Goal: Find specific fact: Find specific fact

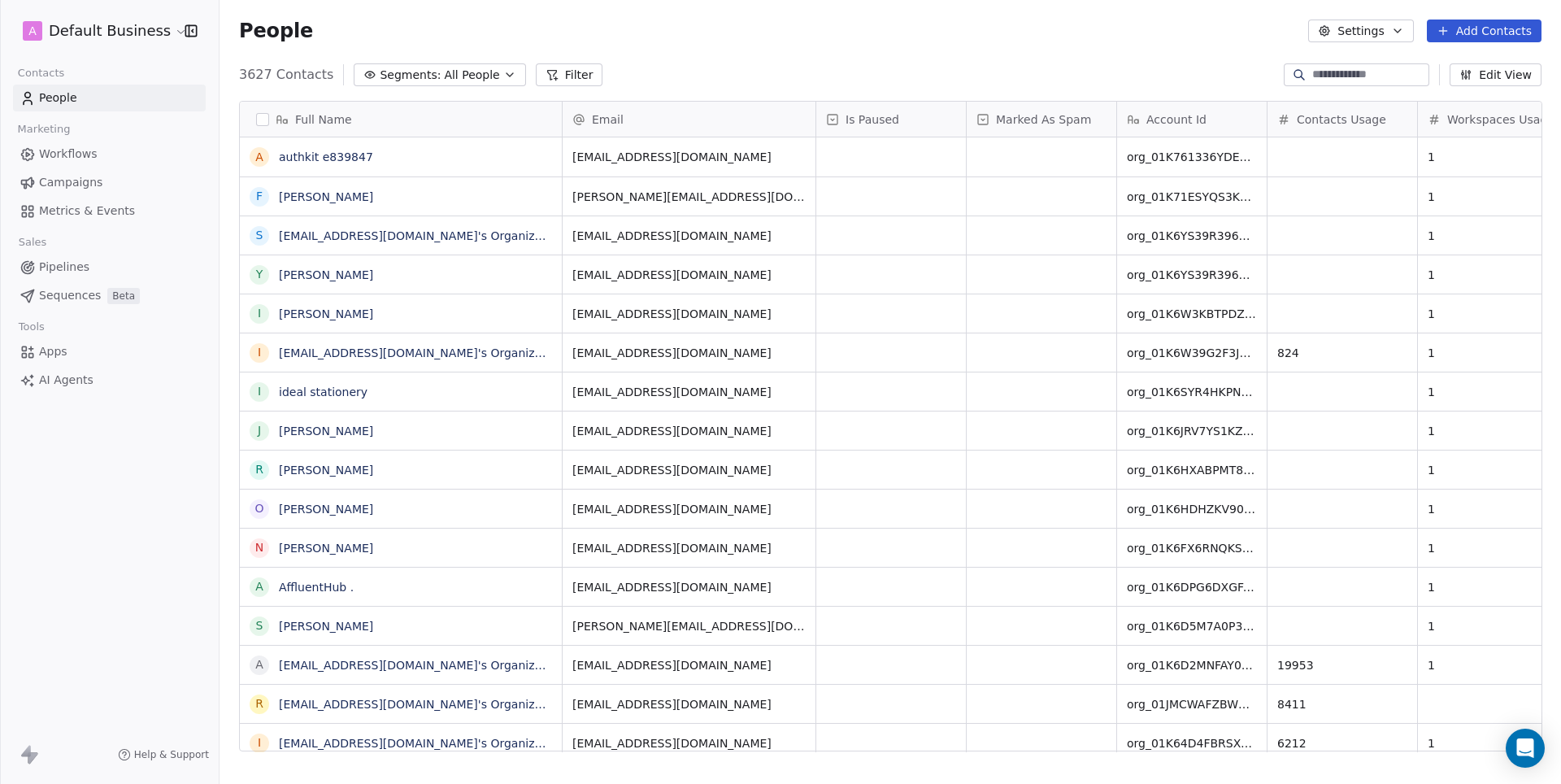
scroll to position [689, 1340]
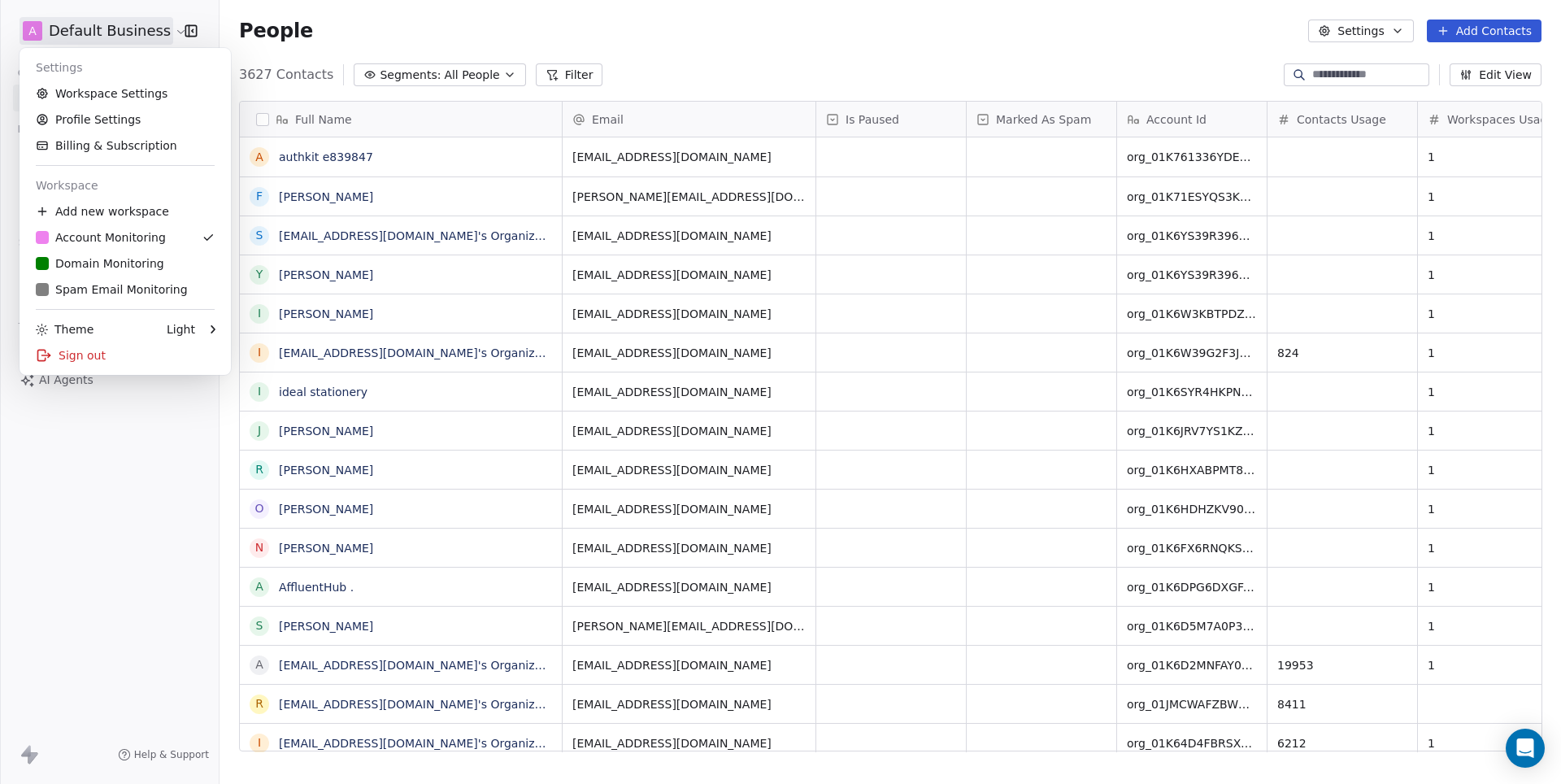
click at [133, 27] on html "A Default Business Contacts People Marketing Workflows Campaigns Metrics & Even…" at bounding box center [780, 392] width 1561 height 784
click at [101, 270] on div "D Domain Monitoring" at bounding box center [100, 263] width 128 height 16
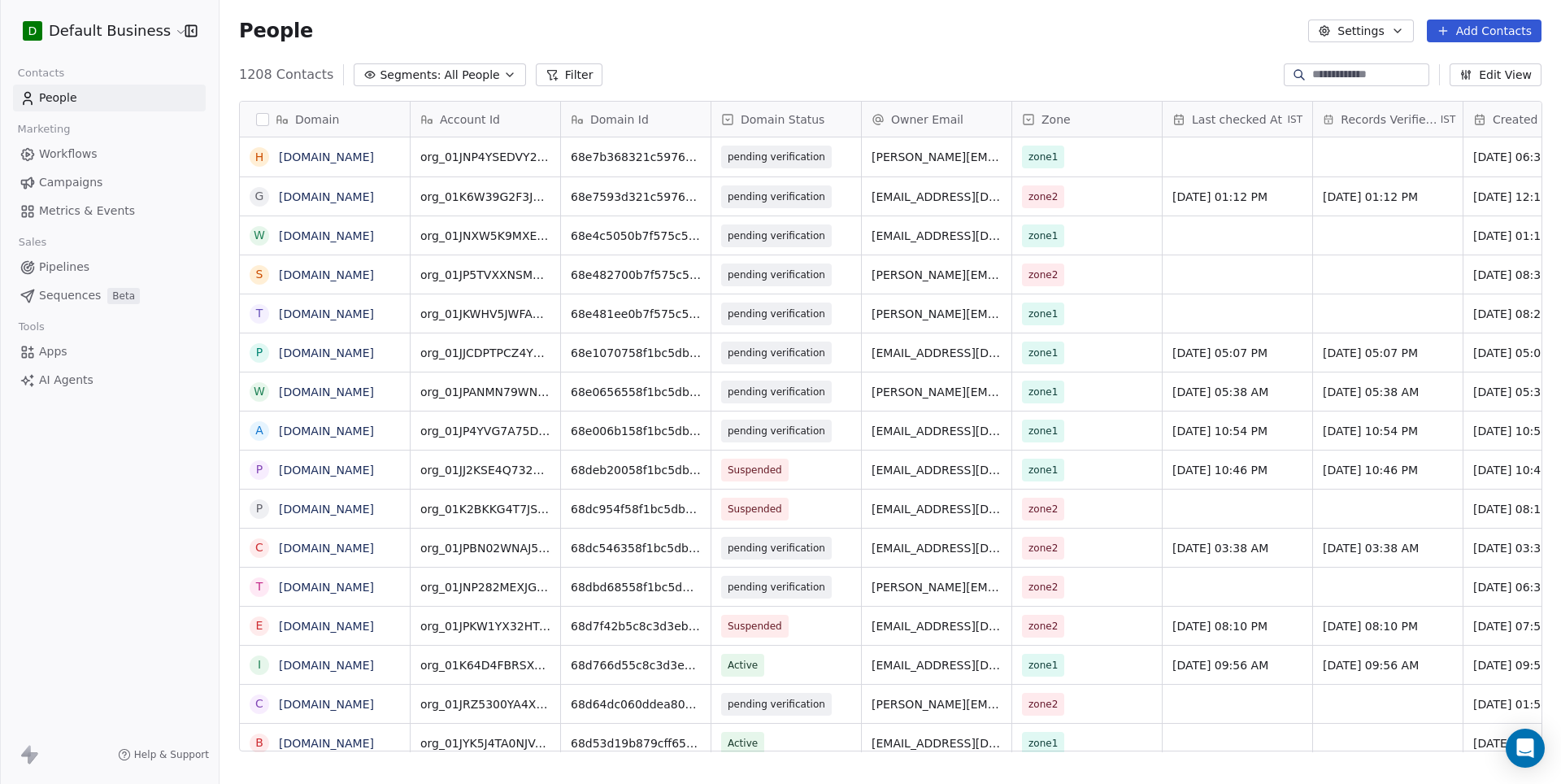
scroll to position [689, 1340]
click at [1335, 78] on input at bounding box center [1369, 75] width 114 height 16
paste input "**********"
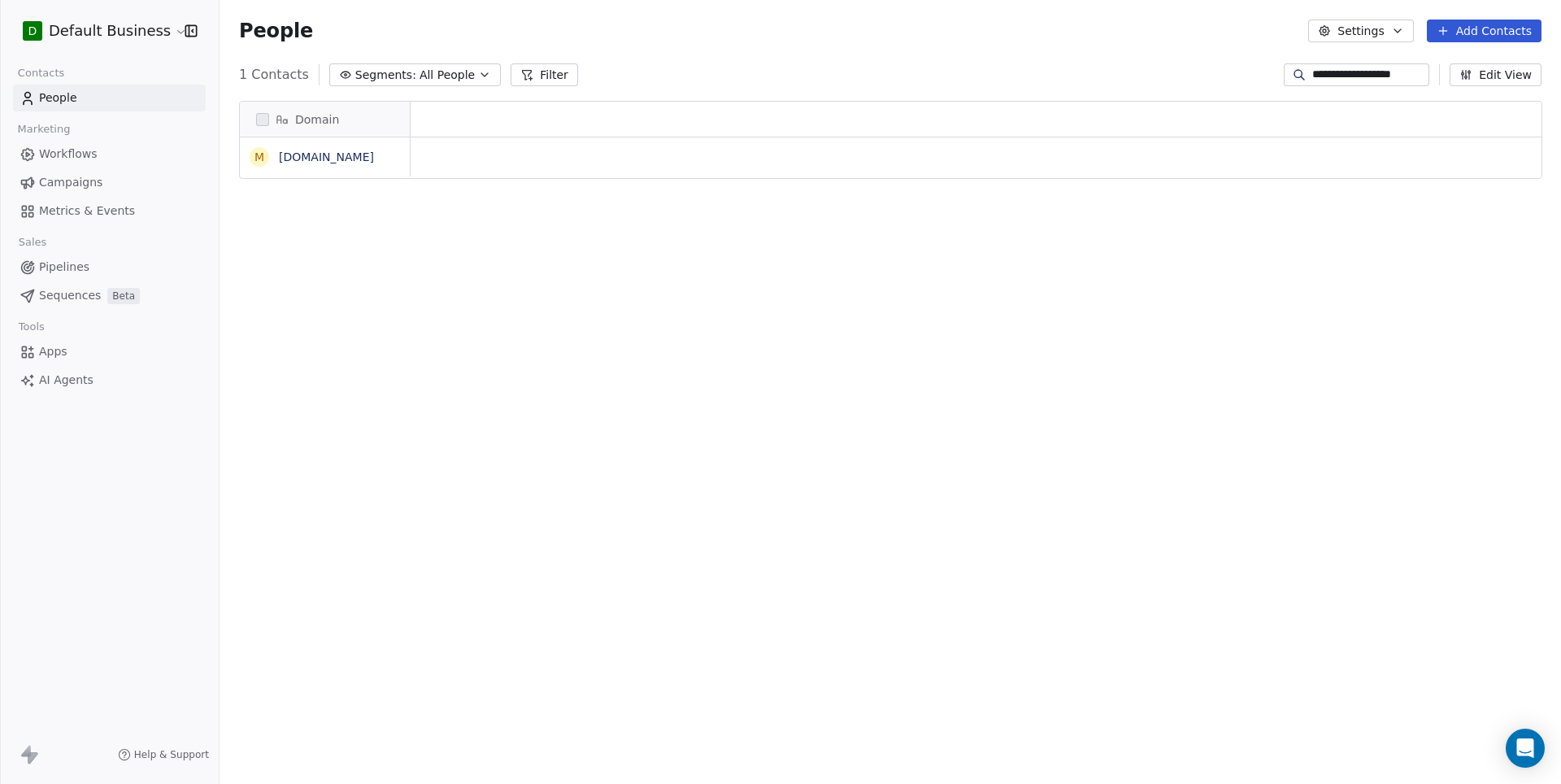
scroll to position [1, 1]
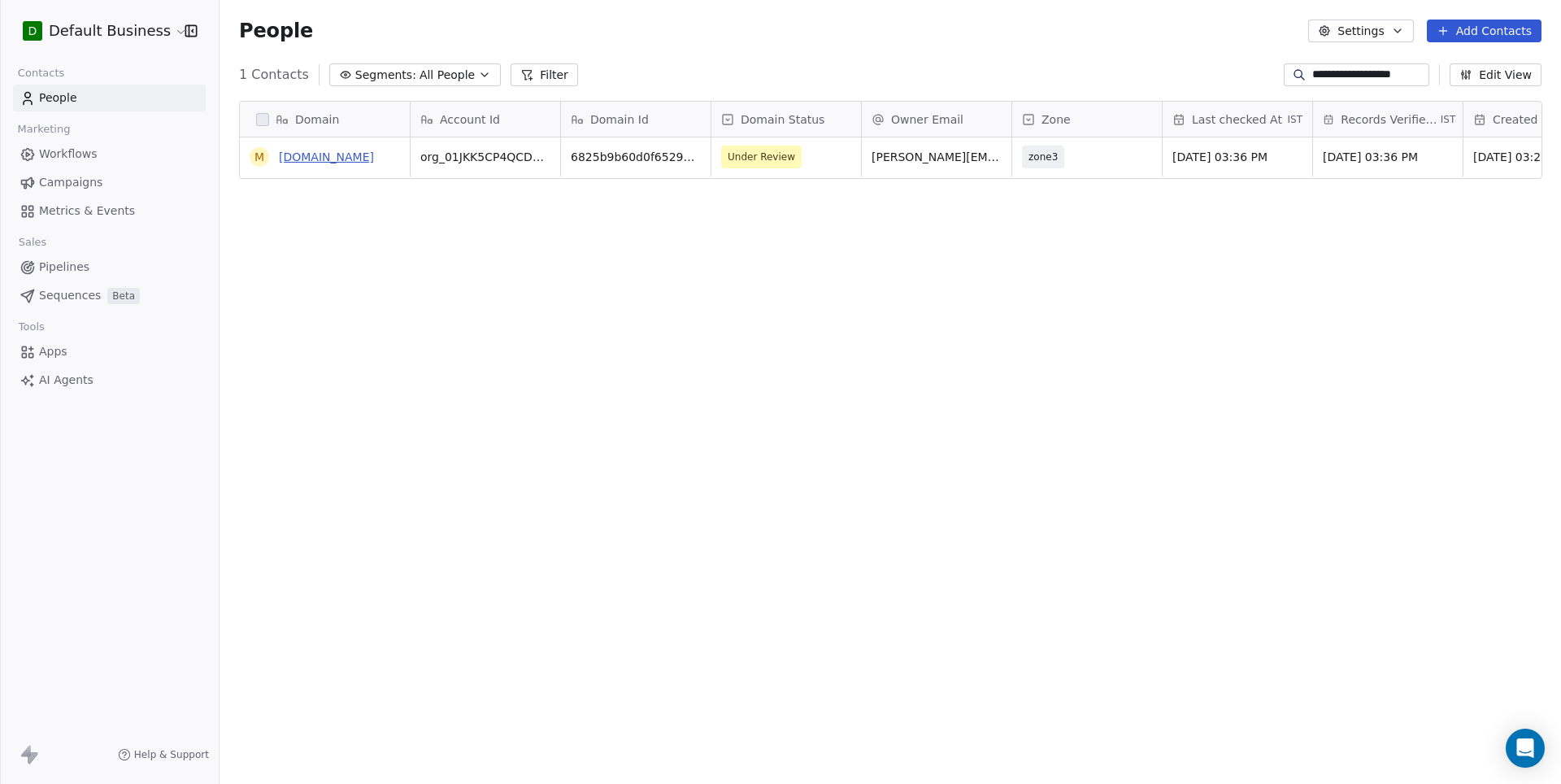
type input "**********"
click at [328, 153] on link "mirificascience.com" at bounding box center [326, 156] width 95 height 13
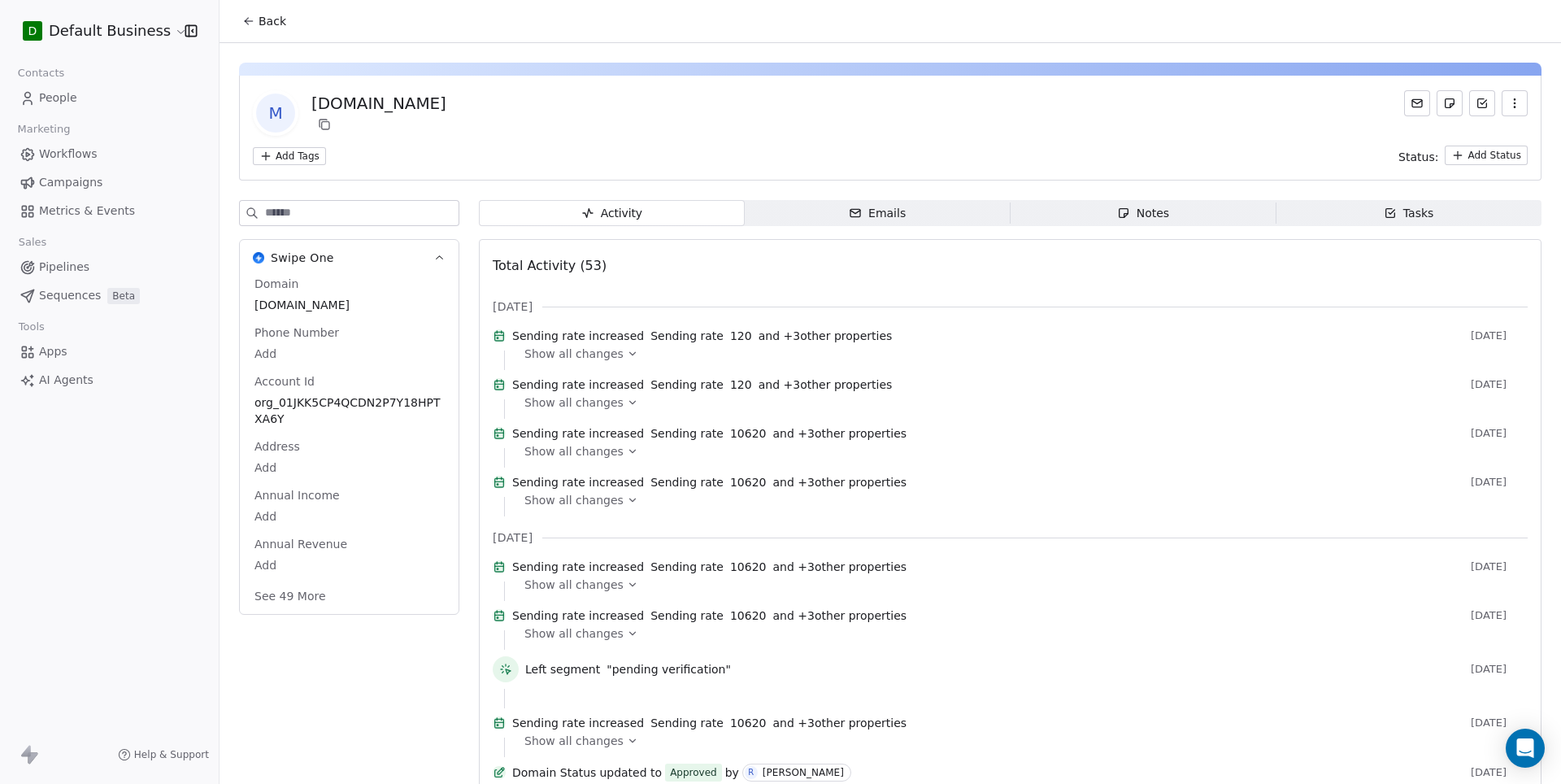
click at [306, 600] on button "See 49 More" at bounding box center [290, 595] width 91 height 29
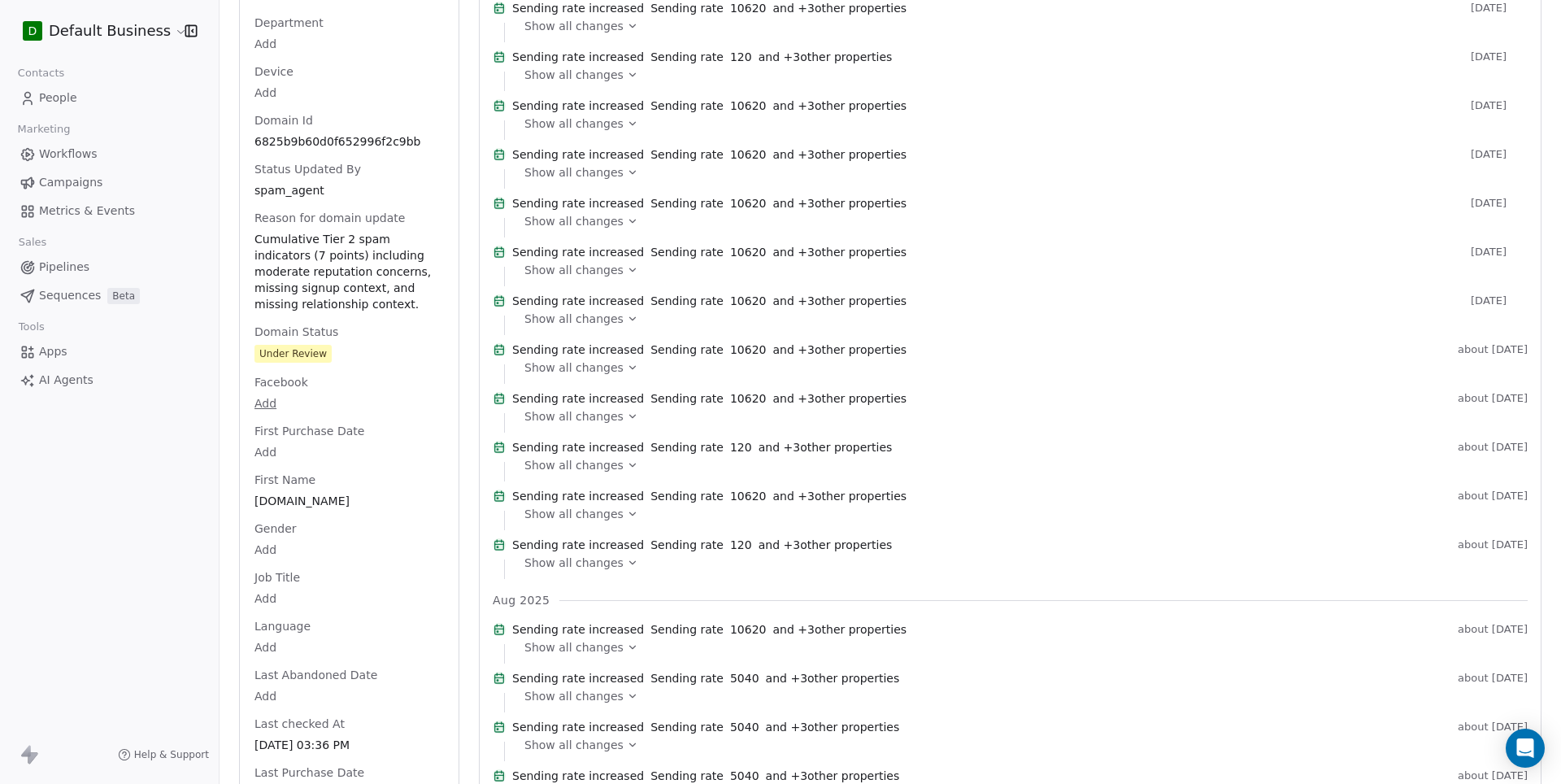
scroll to position [959, 0]
click at [315, 273] on div "Domain mirificascience.com Phone Number Add Account Id org_01JKK5CP4QCDN2P7Y18H…" at bounding box center [349, 712] width 196 height 2793
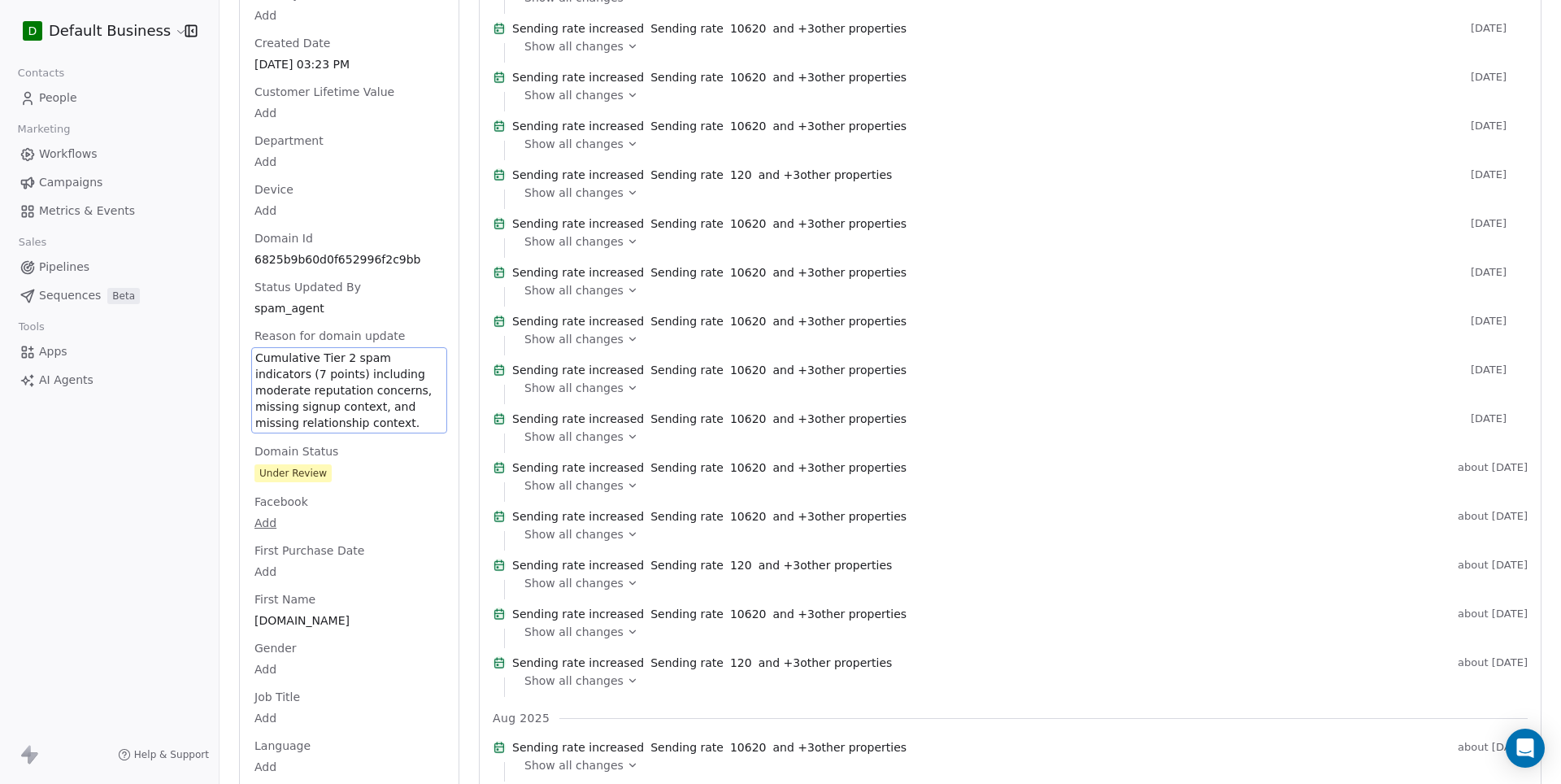
click at [338, 402] on span "Cumulative Tier 2 spam indicators (7 points) including moderate reputation conc…" at bounding box center [349, 390] width 188 height 81
click at [385, 393] on span "Cumulative Tier 2 spam indicators (7 points) including moderate reputation conc…" at bounding box center [349, 390] width 188 height 81
click at [385, 393] on textarea "**********" at bounding box center [347, 390] width 191 height 83
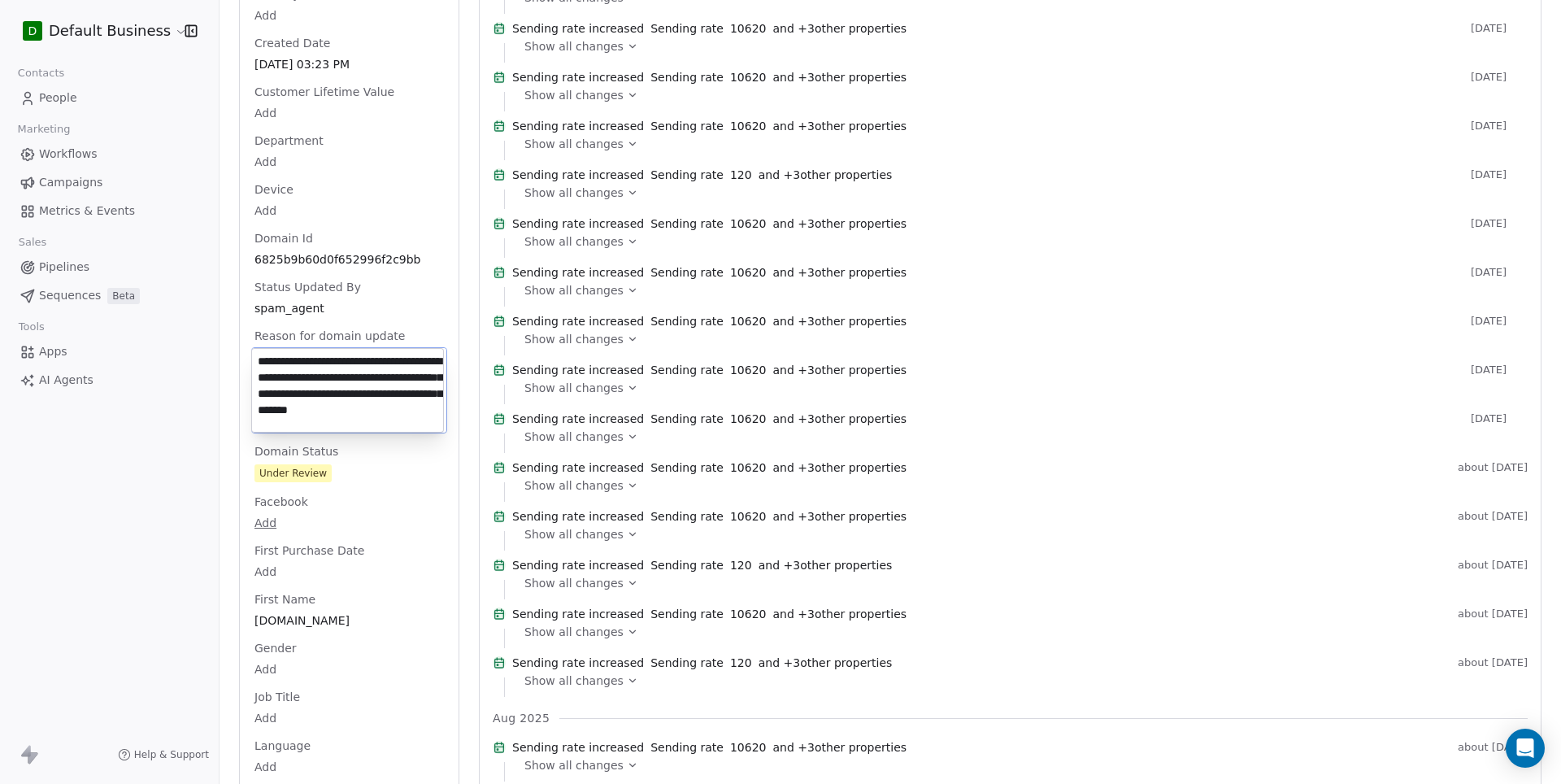
click at [385, 393] on textarea "**********" at bounding box center [347, 390] width 191 height 83
click at [593, 275] on html "D Default Business Contacts People Marketing Workflows Campaigns Metrics & Even…" at bounding box center [780, 392] width 1561 height 784
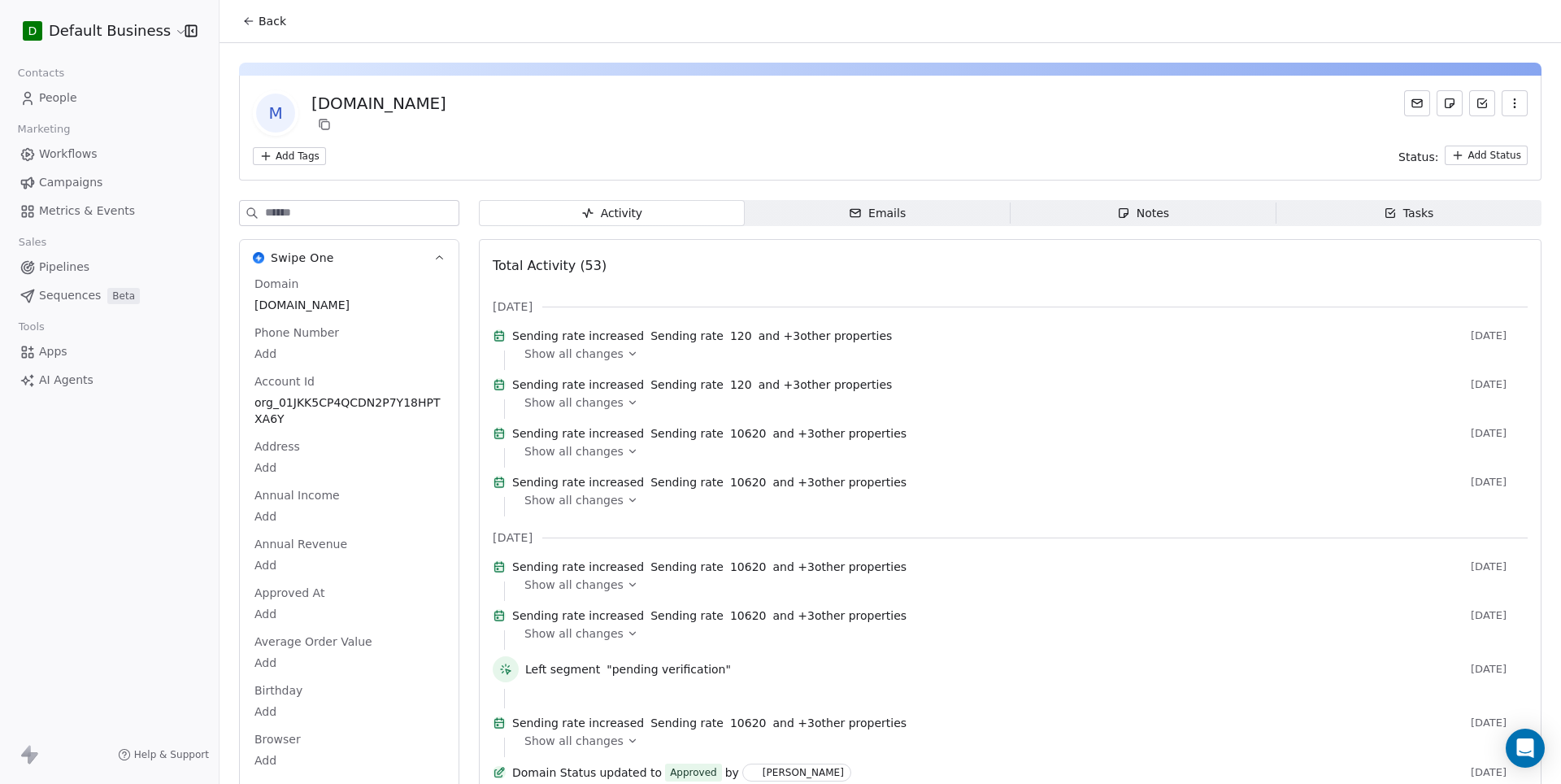
scroll to position [0, 0]
click at [369, 107] on div "mirificascience.com" at bounding box center [378, 103] width 135 height 23
click at [323, 124] on icon at bounding box center [324, 124] width 13 height 13
drag, startPoint x: 310, startPoint y: 102, endPoint x: 497, endPoint y: 92, distance: 188.0
click at [497, 92] on div "m mirificascience.com" at bounding box center [890, 113] width 1275 height 46
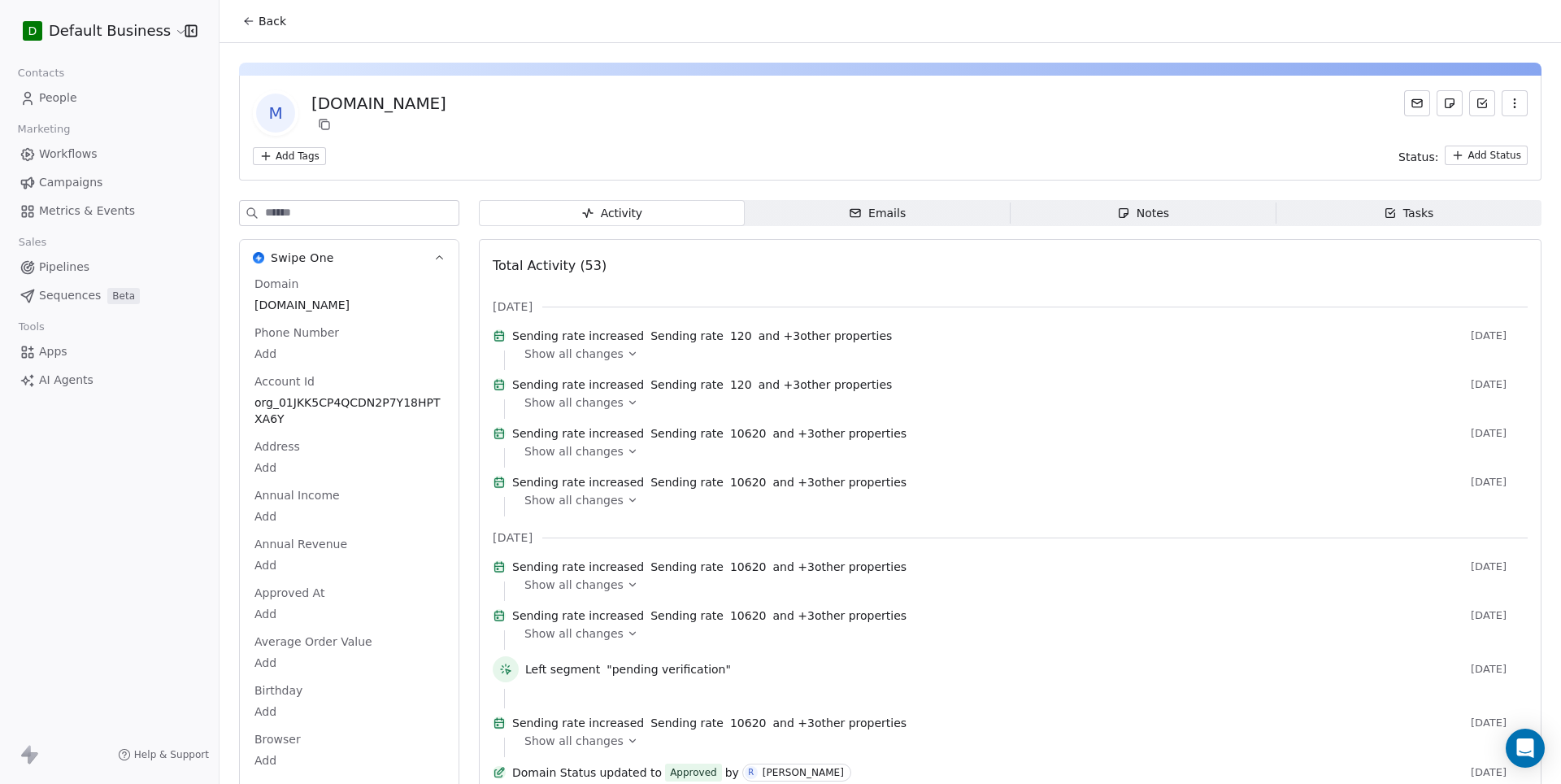
copy div "mirificascience.com"
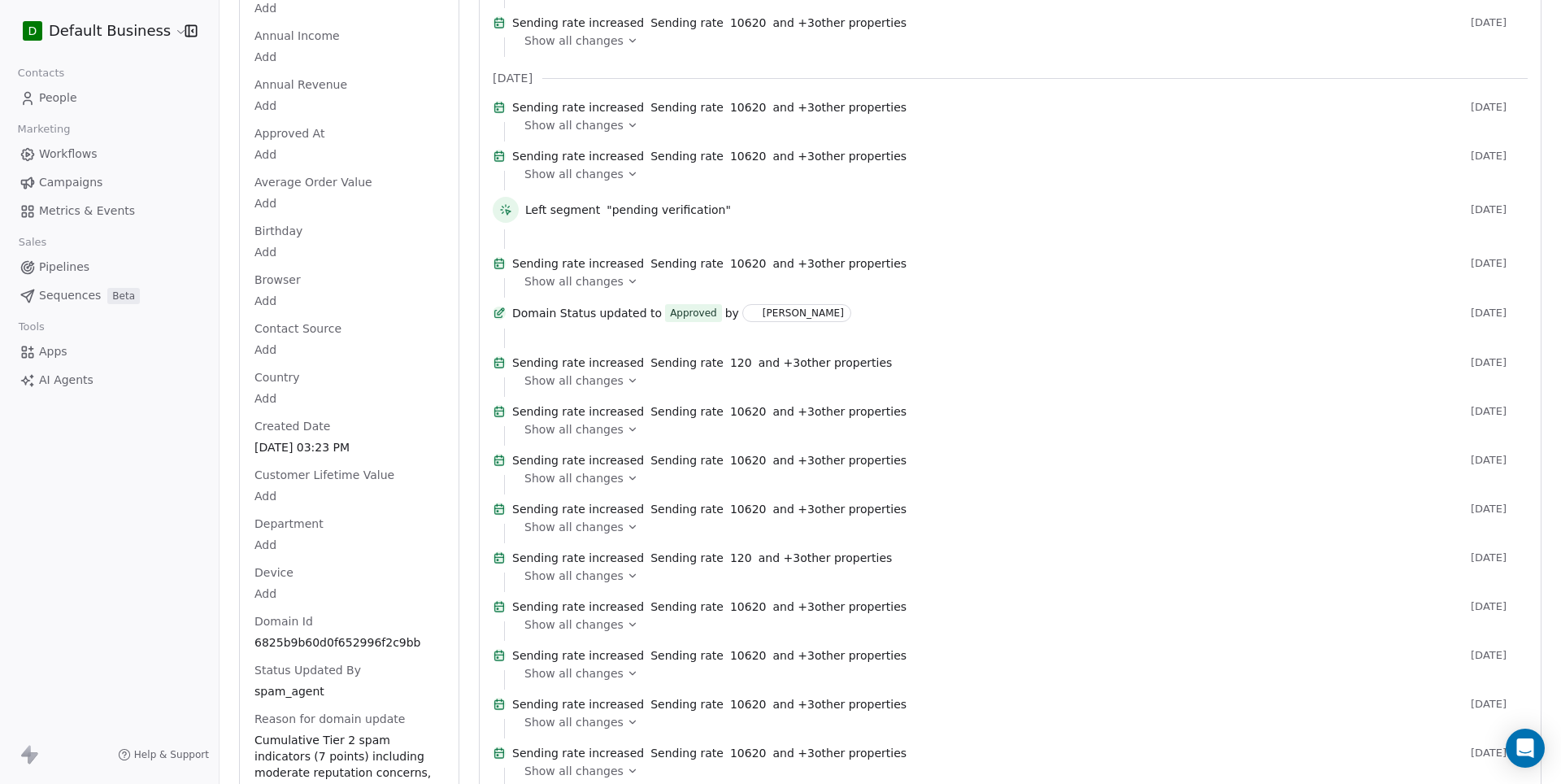
scroll to position [701, 0]
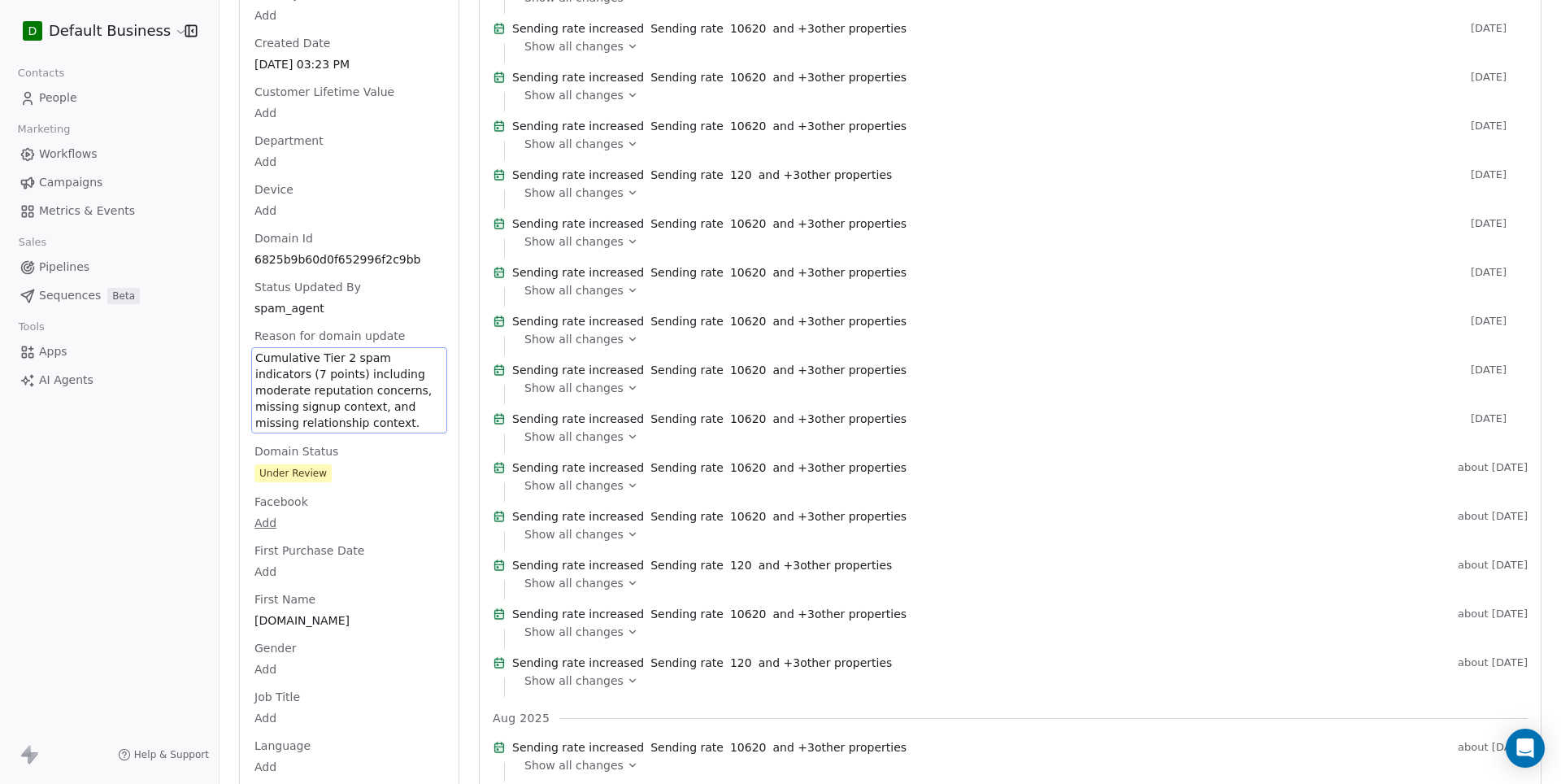
click at [362, 395] on span "Cumulative Tier 2 spam indicators (7 points) including moderate reputation conc…" at bounding box center [349, 390] width 188 height 81
click at [362, 395] on textarea "**********" at bounding box center [347, 390] width 191 height 83
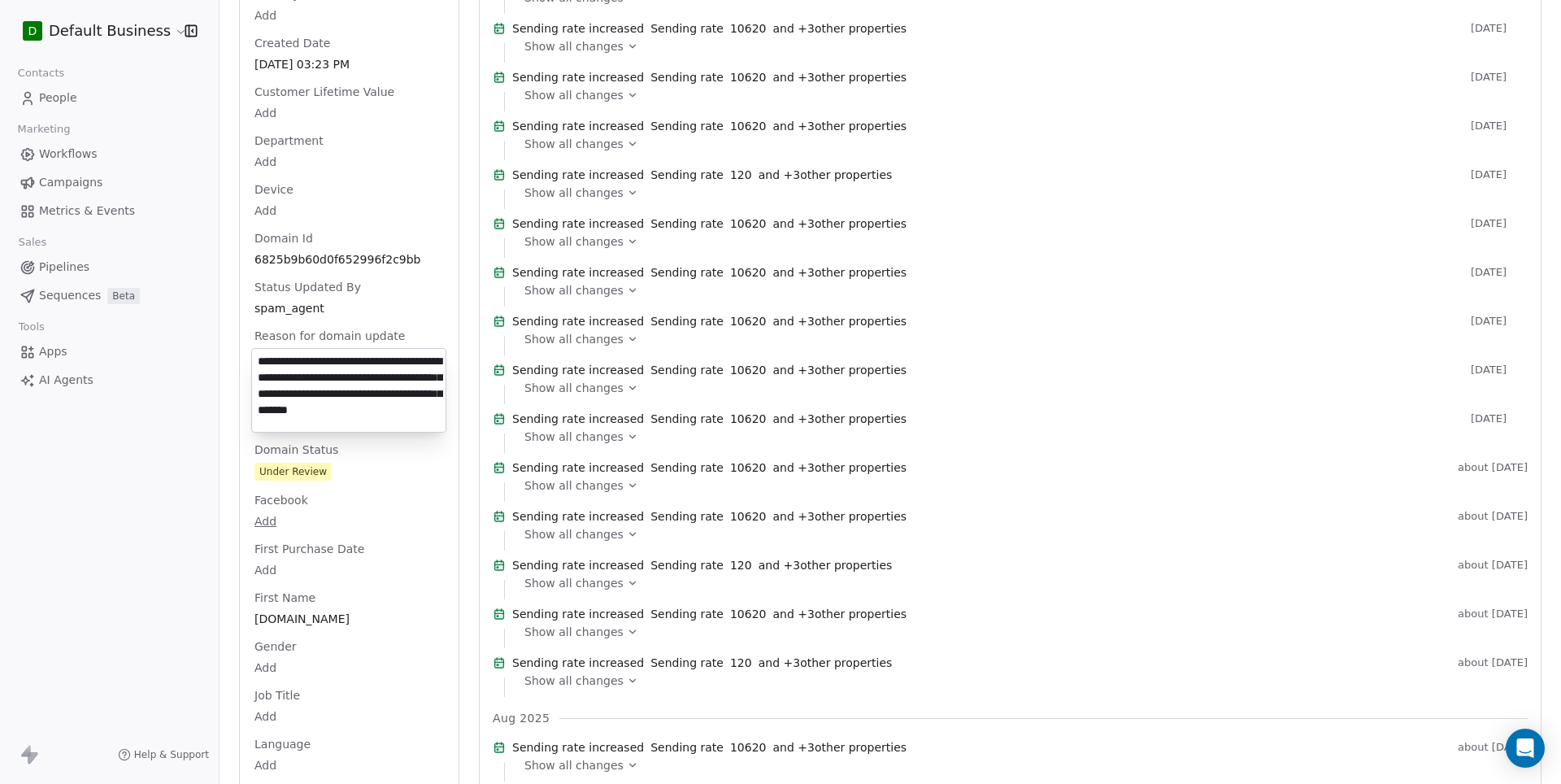
click at [1002, 374] on html "D Default Business Contacts People Marketing Workflows Campaigns Metrics & Even…" at bounding box center [780, 392] width 1561 height 784
